Goal: Navigation & Orientation: Find specific page/section

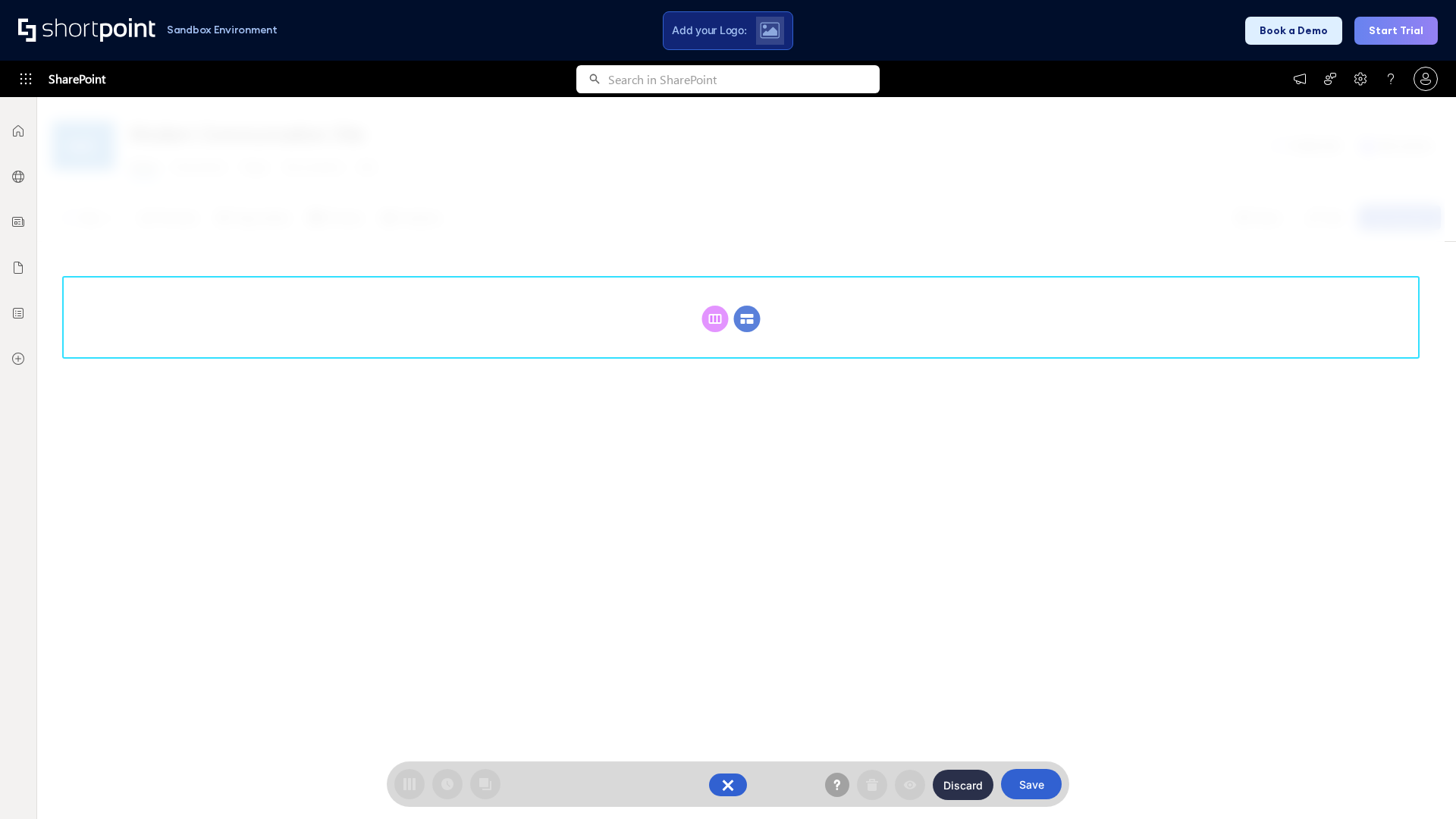
click at [748, 318] on circle at bounding box center [748, 318] width 27 height 27
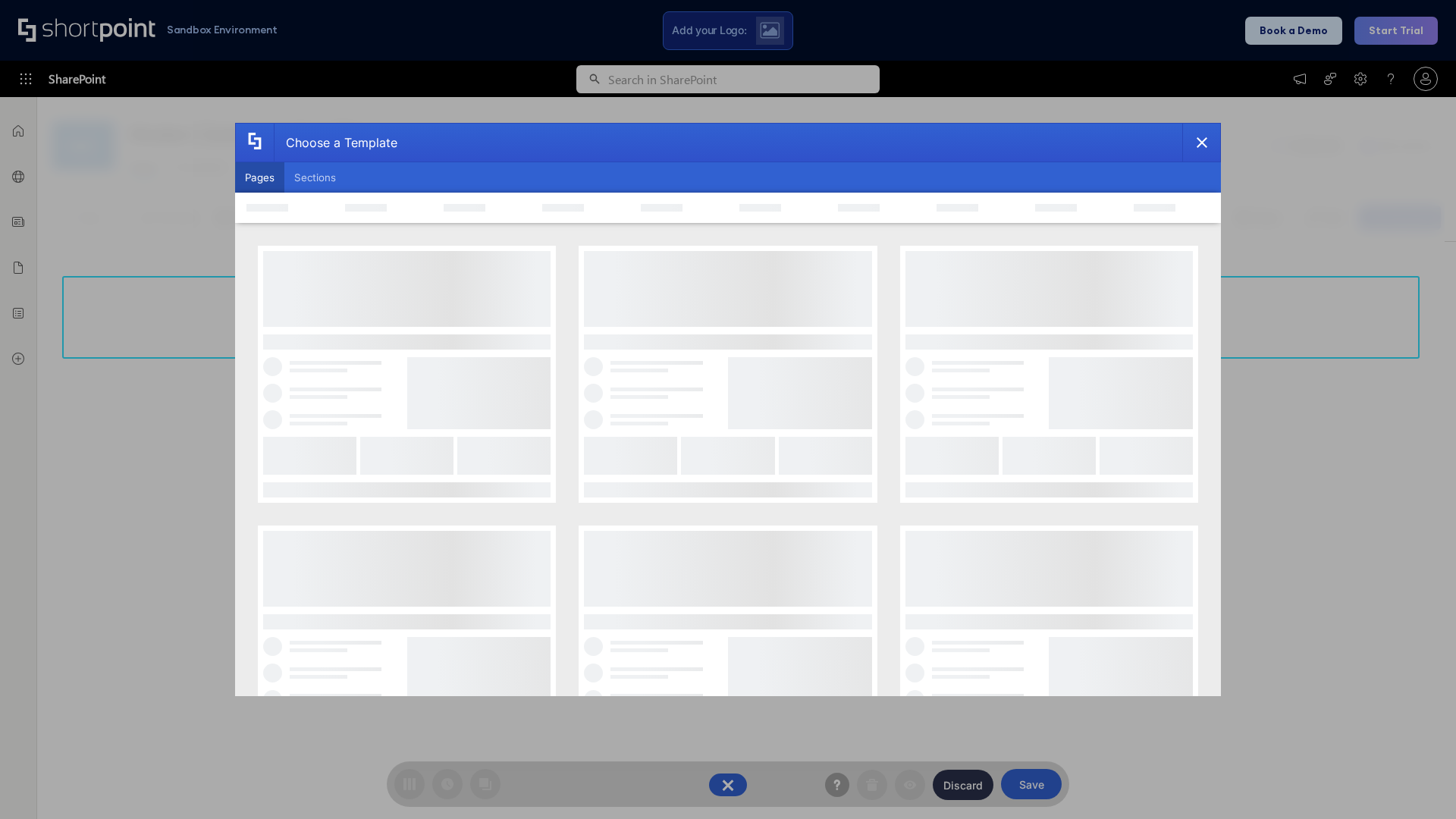
click at [260, 178] on button "Pages" at bounding box center [260, 177] width 49 height 31
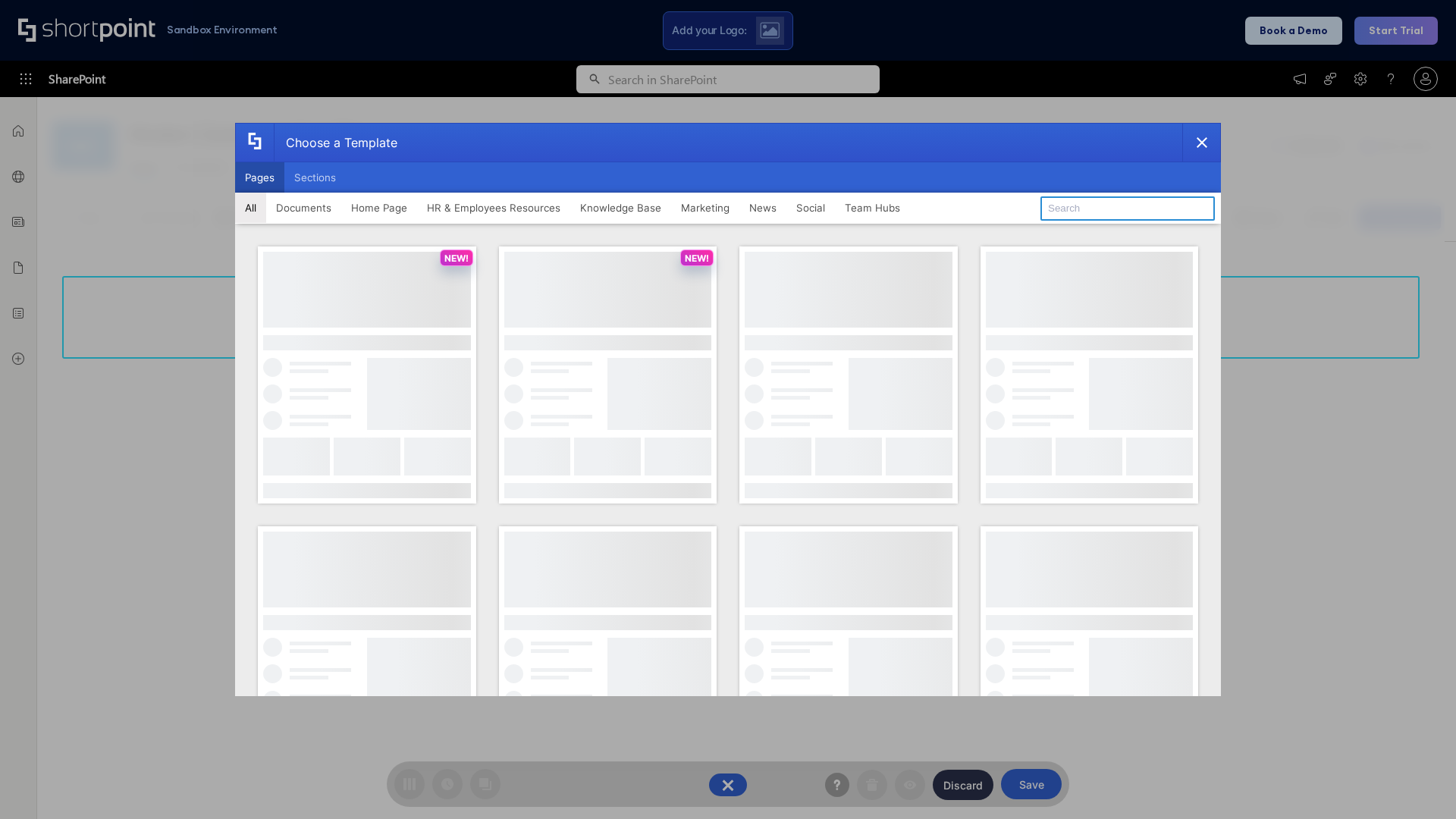
type input "Documents 3"
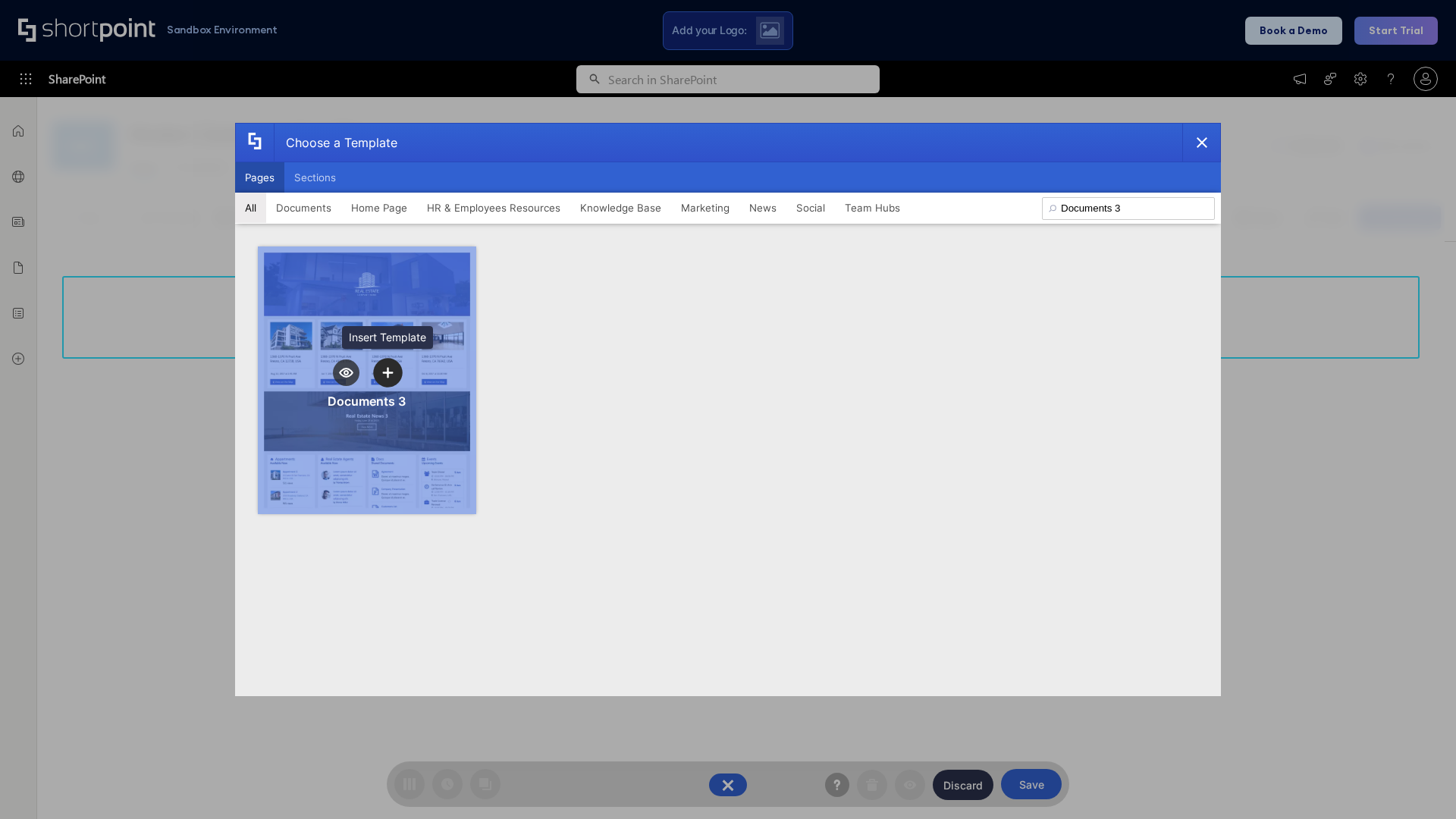
click at [387, 372] on icon "template selector" at bounding box center [387, 371] width 10 height 10
